Goal: Find specific page/section: Find specific page/section

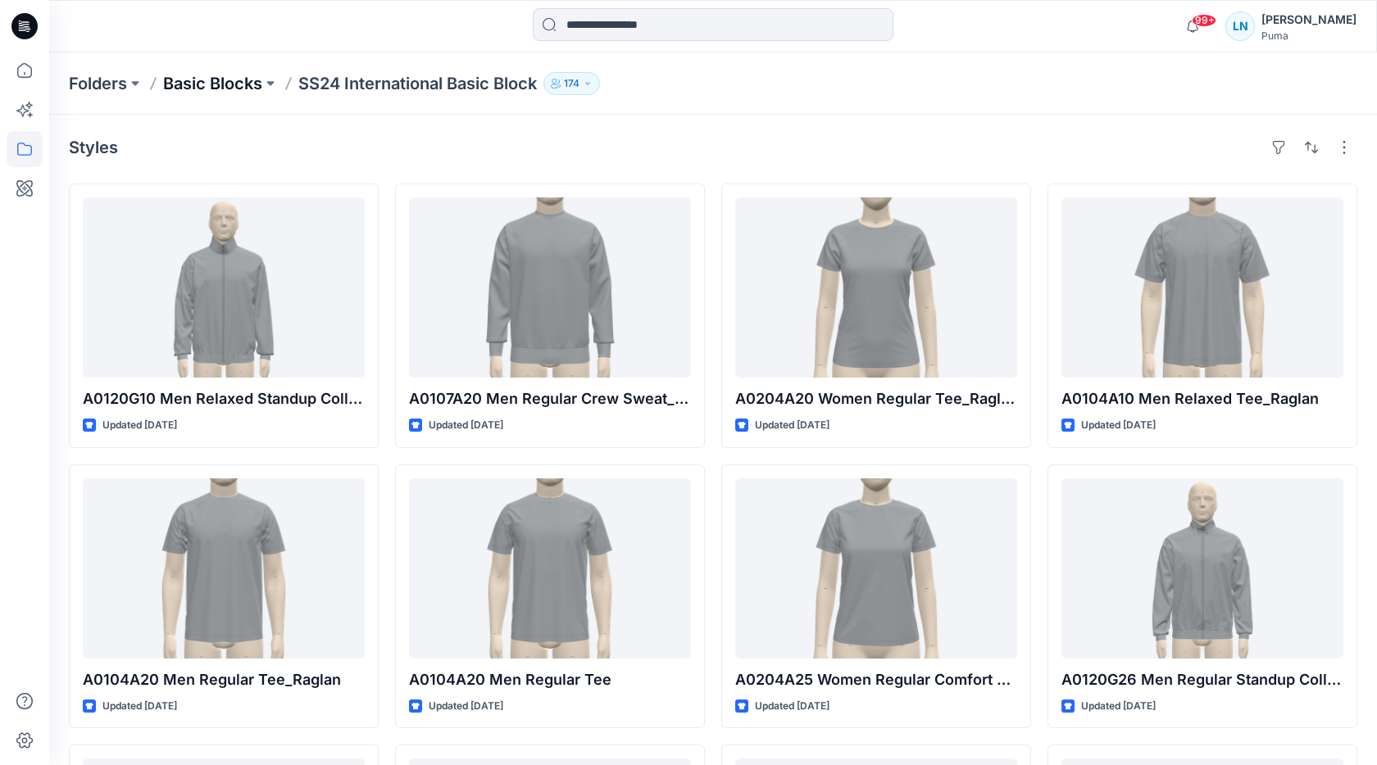
click at [246, 86] on p "Basic Blocks" at bounding box center [212, 83] width 99 height 23
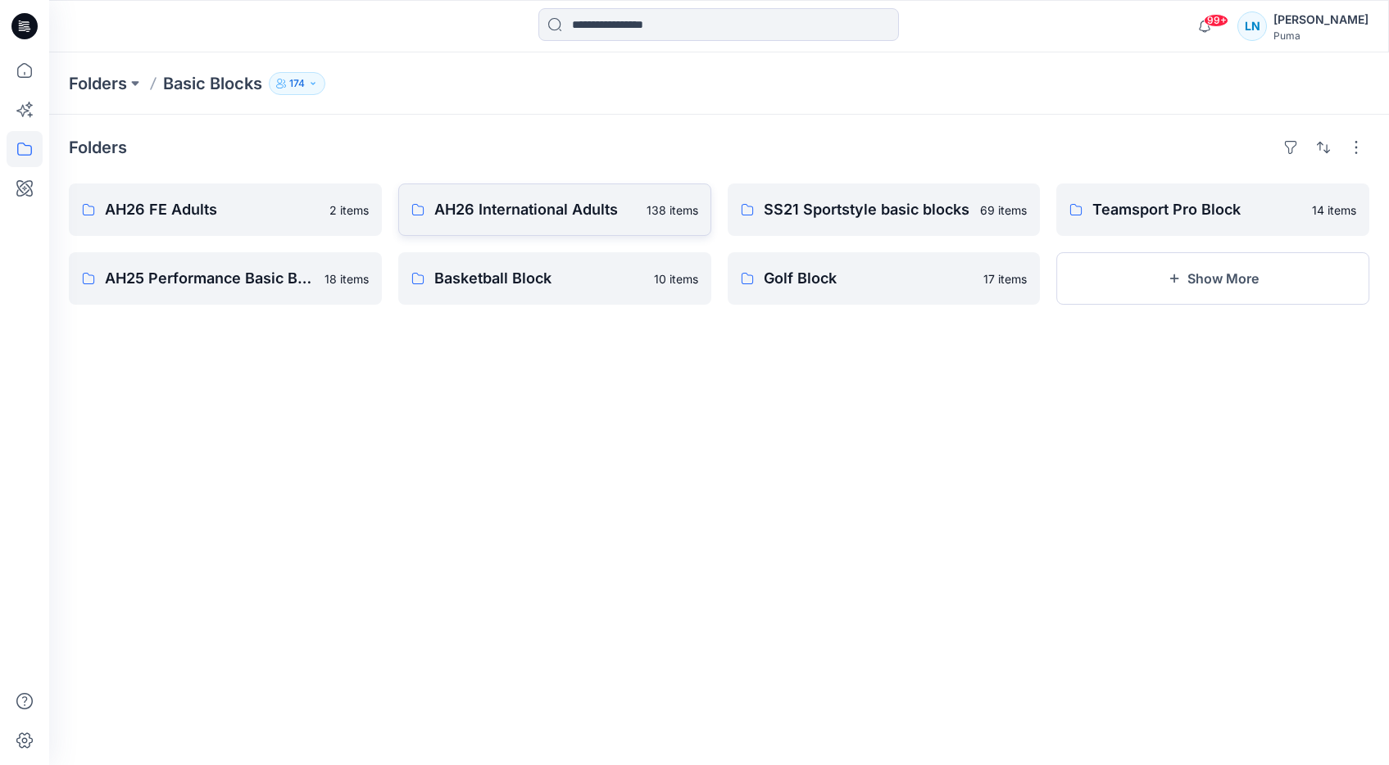
click at [558, 220] on p "AH26 International Adults" at bounding box center [535, 209] width 202 height 23
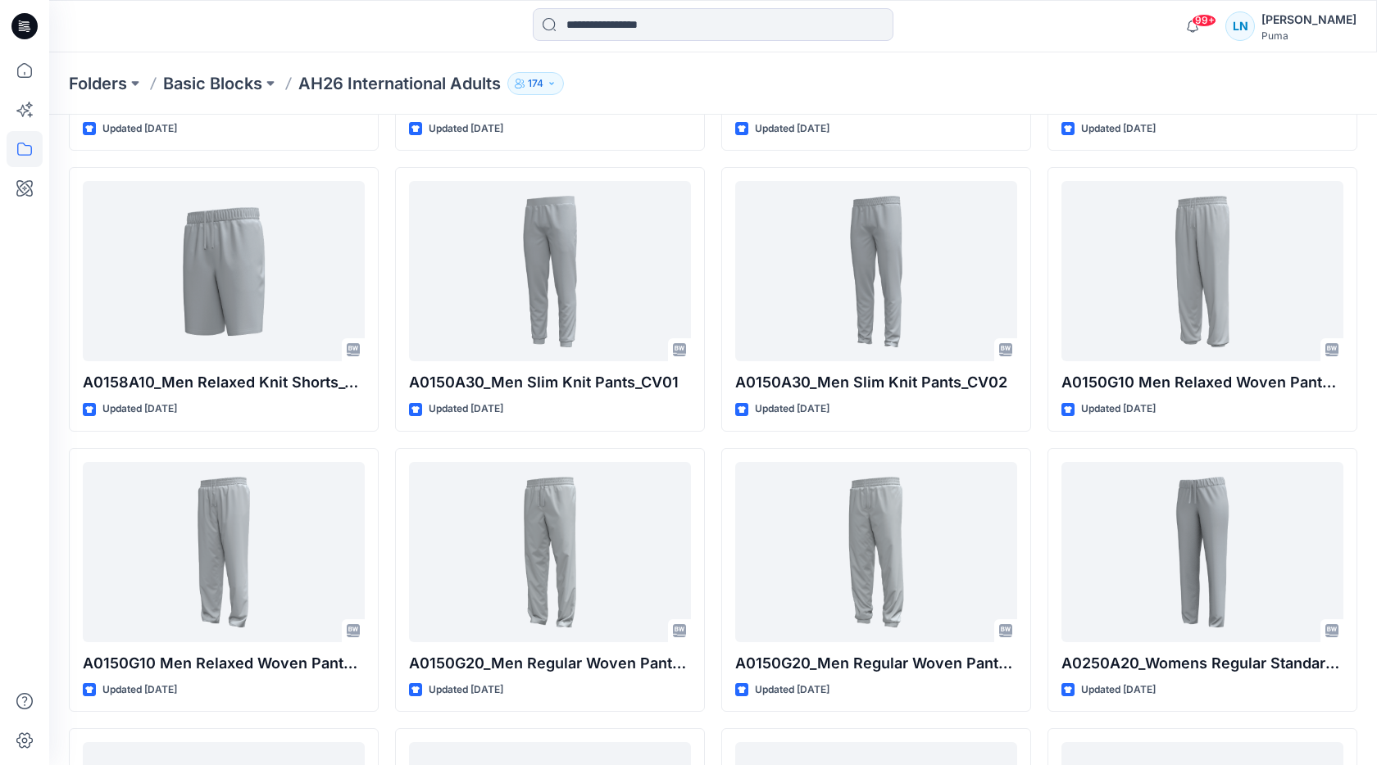
scroll to position [1700, 0]
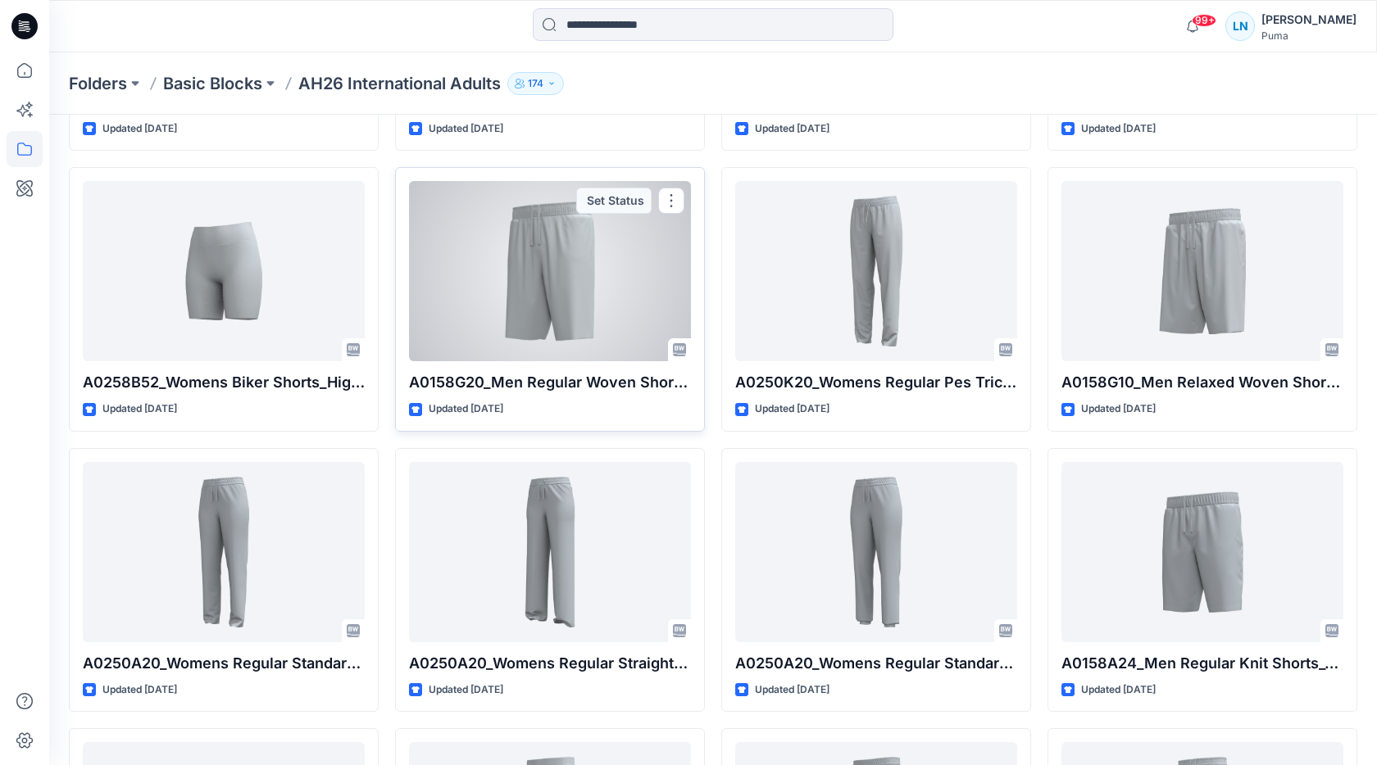
click at [506, 338] on div at bounding box center [550, 271] width 282 height 180
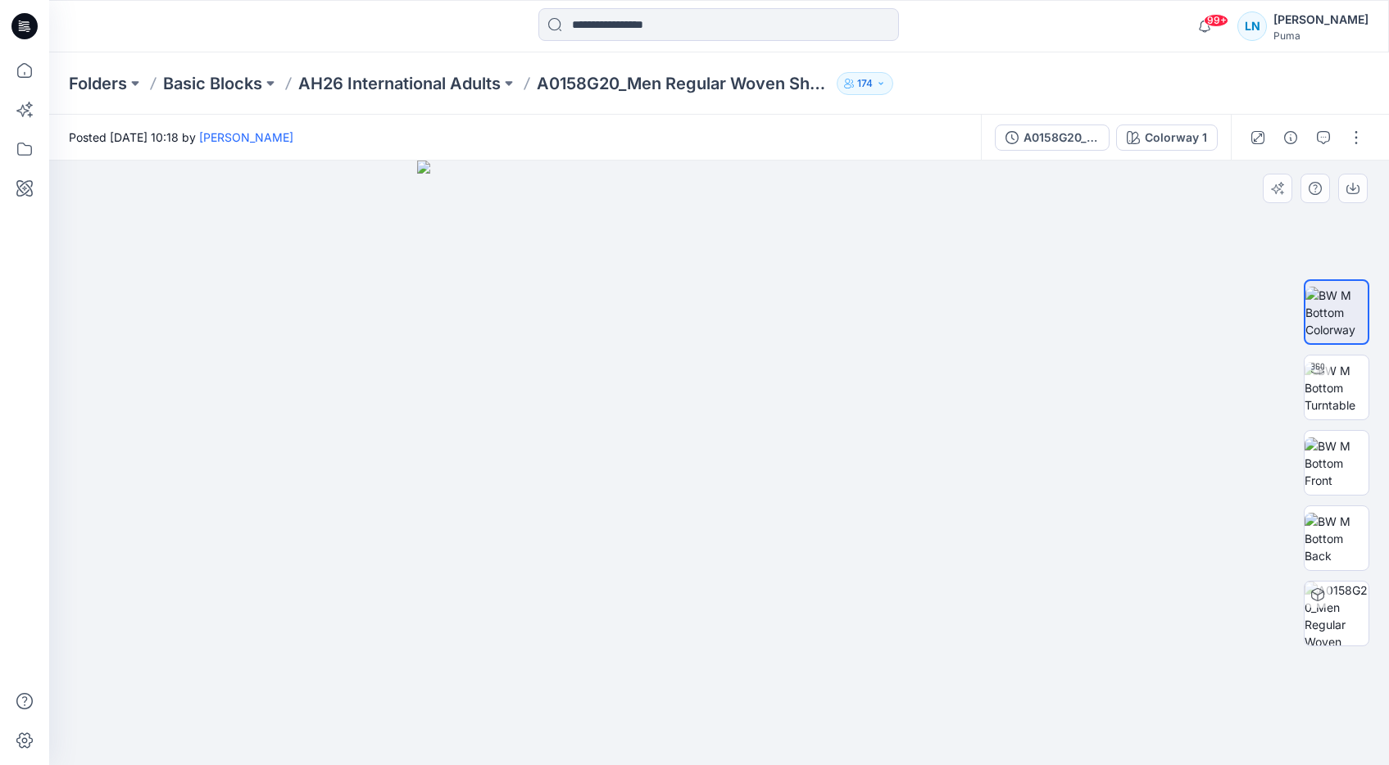
click at [251, 438] on div at bounding box center [719, 463] width 1340 height 605
